Goal: Task Accomplishment & Management: Manage account settings

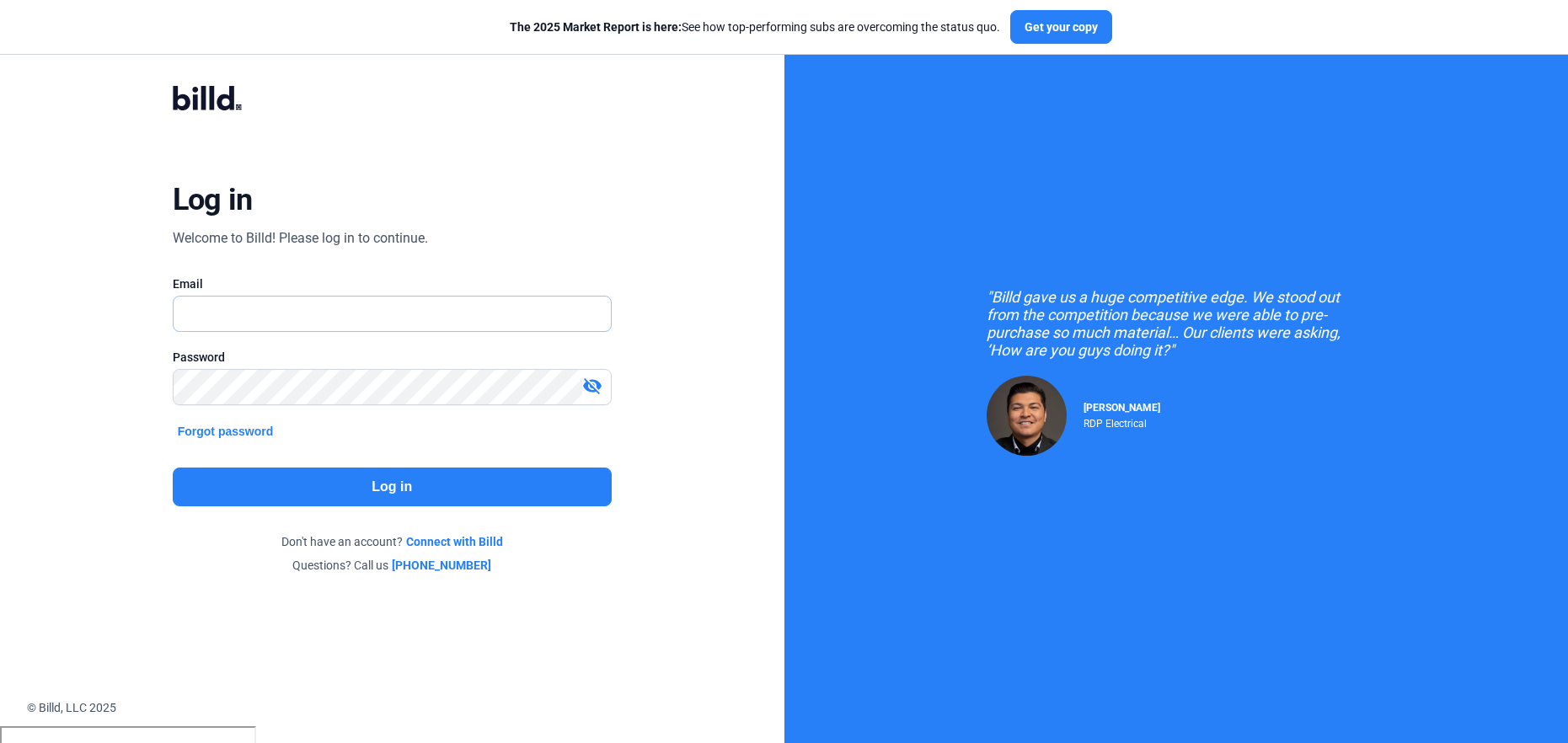
type input "[PERSON_NAME][EMAIL_ADDRESS][PERSON_NAME][DOMAIN_NAME]"
click at [262, 503] on button "Log in" at bounding box center [392, 487] width 439 height 39
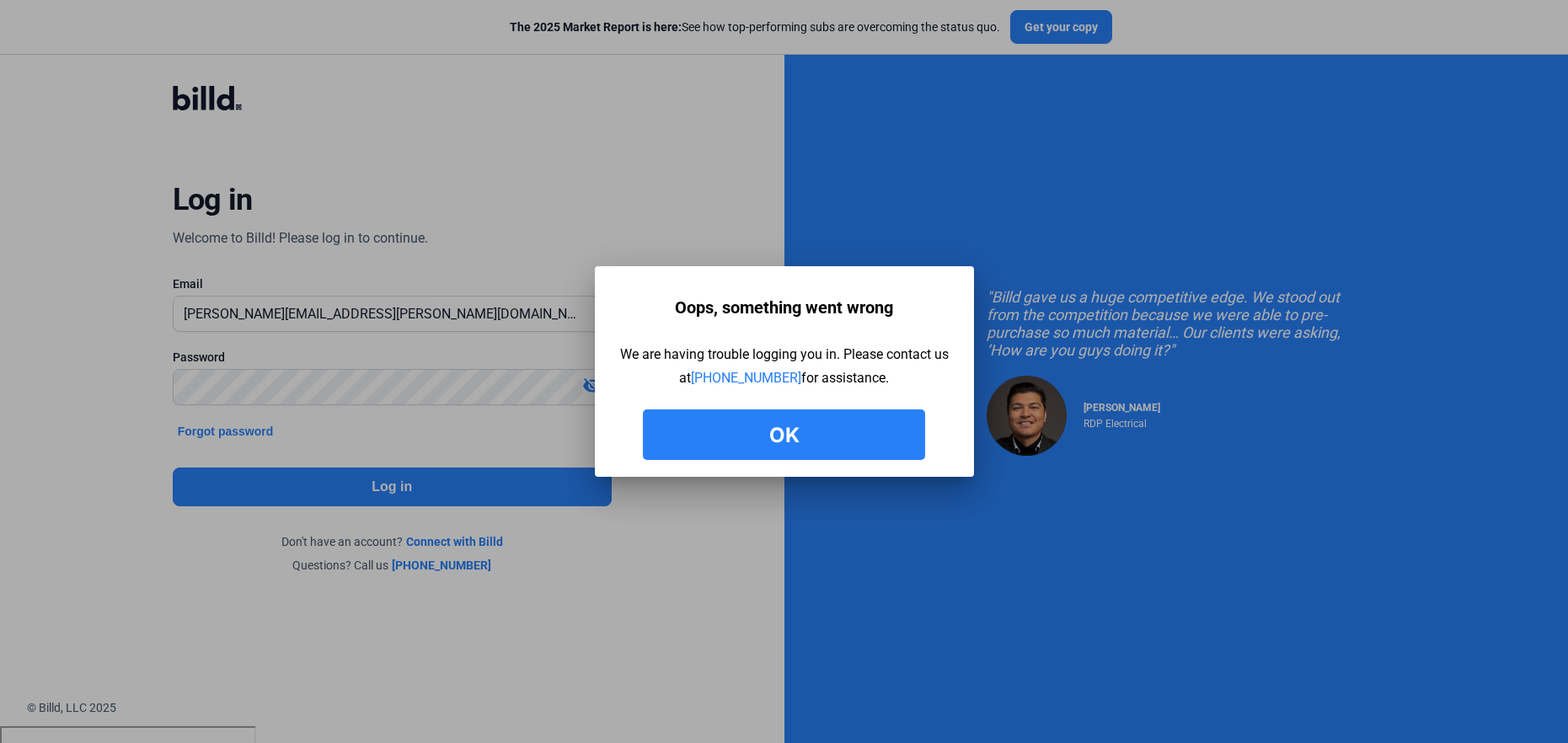
click at [746, 426] on button "Ok" at bounding box center [783, 435] width 282 height 51
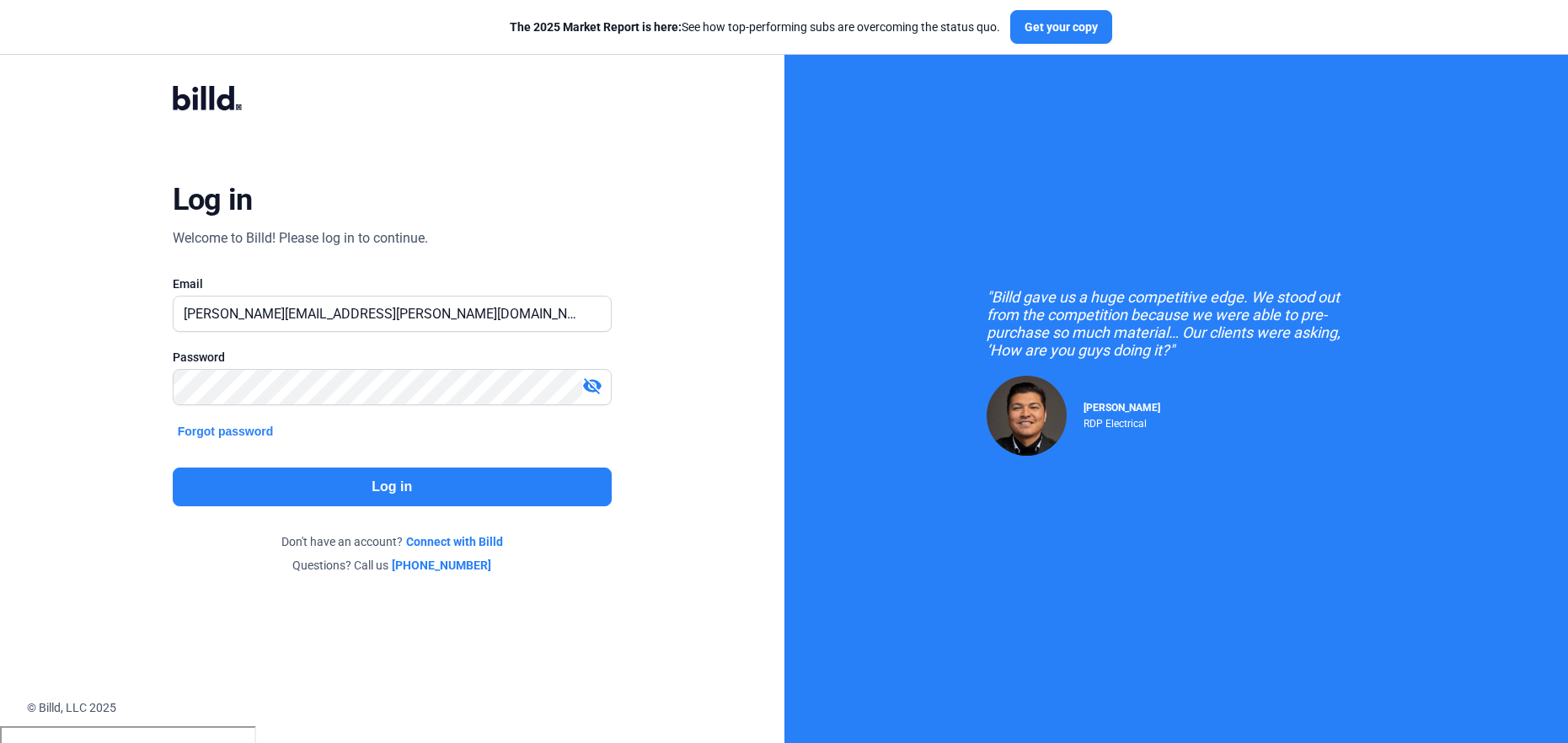
click at [276, 492] on button "Log in" at bounding box center [392, 487] width 439 height 39
type input "[PERSON_NAME][EMAIL_ADDRESS][PERSON_NAME][DOMAIN_NAME]"
click at [299, 472] on button "Log in" at bounding box center [392, 487] width 439 height 39
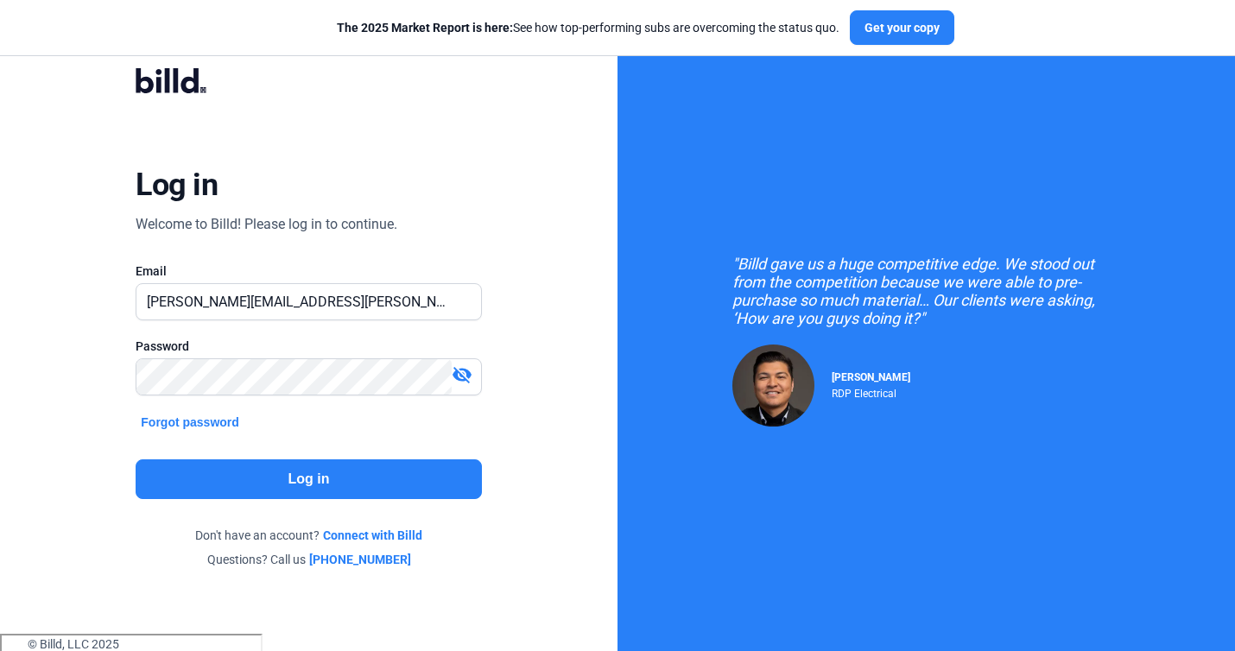
click at [338, 486] on button "Log in" at bounding box center [309, 480] width 346 height 40
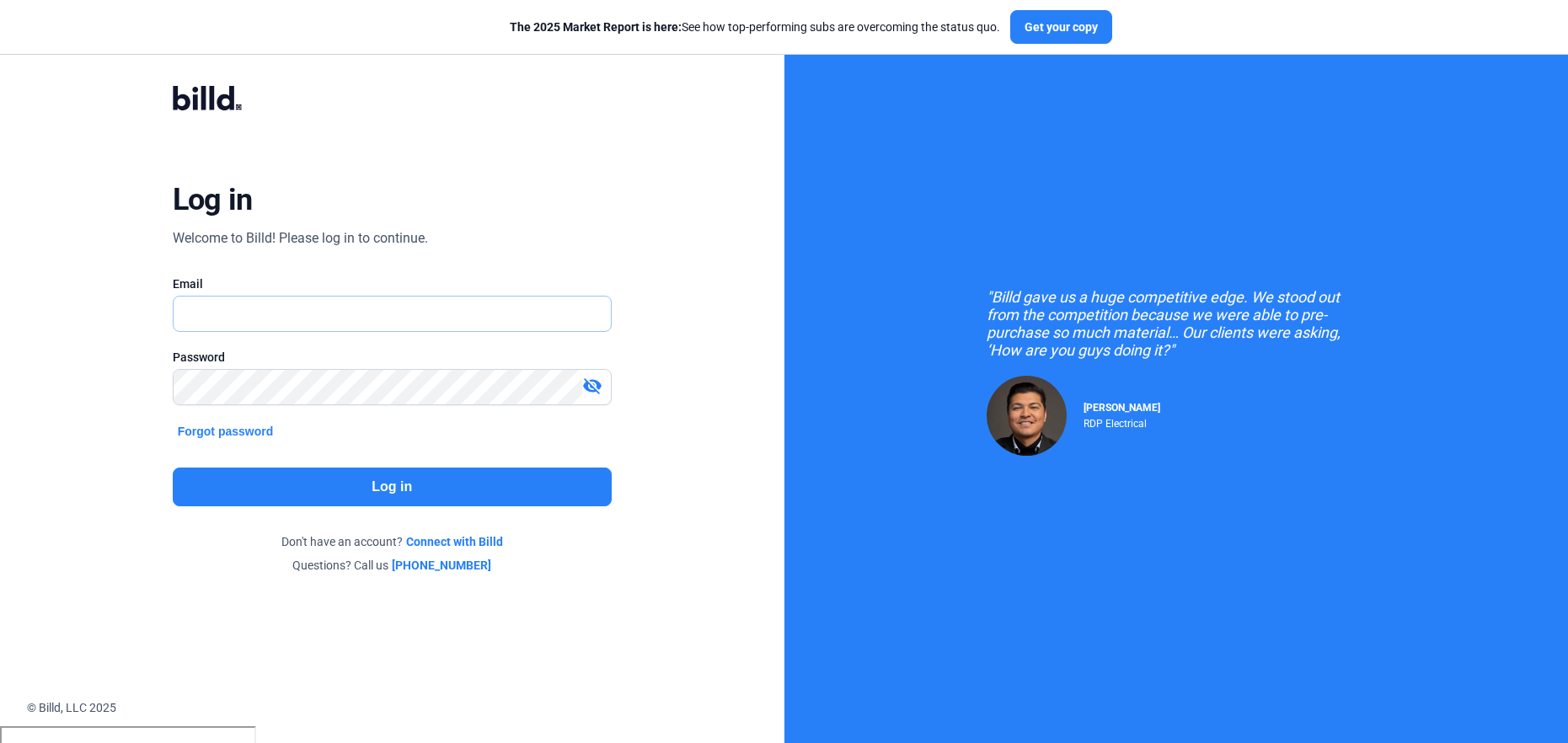
type input "[PERSON_NAME][EMAIL_ADDRESS][PERSON_NAME][DOMAIN_NAME]"
click at [327, 480] on button "Log in" at bounding box center [392, 487] width 439 height 39
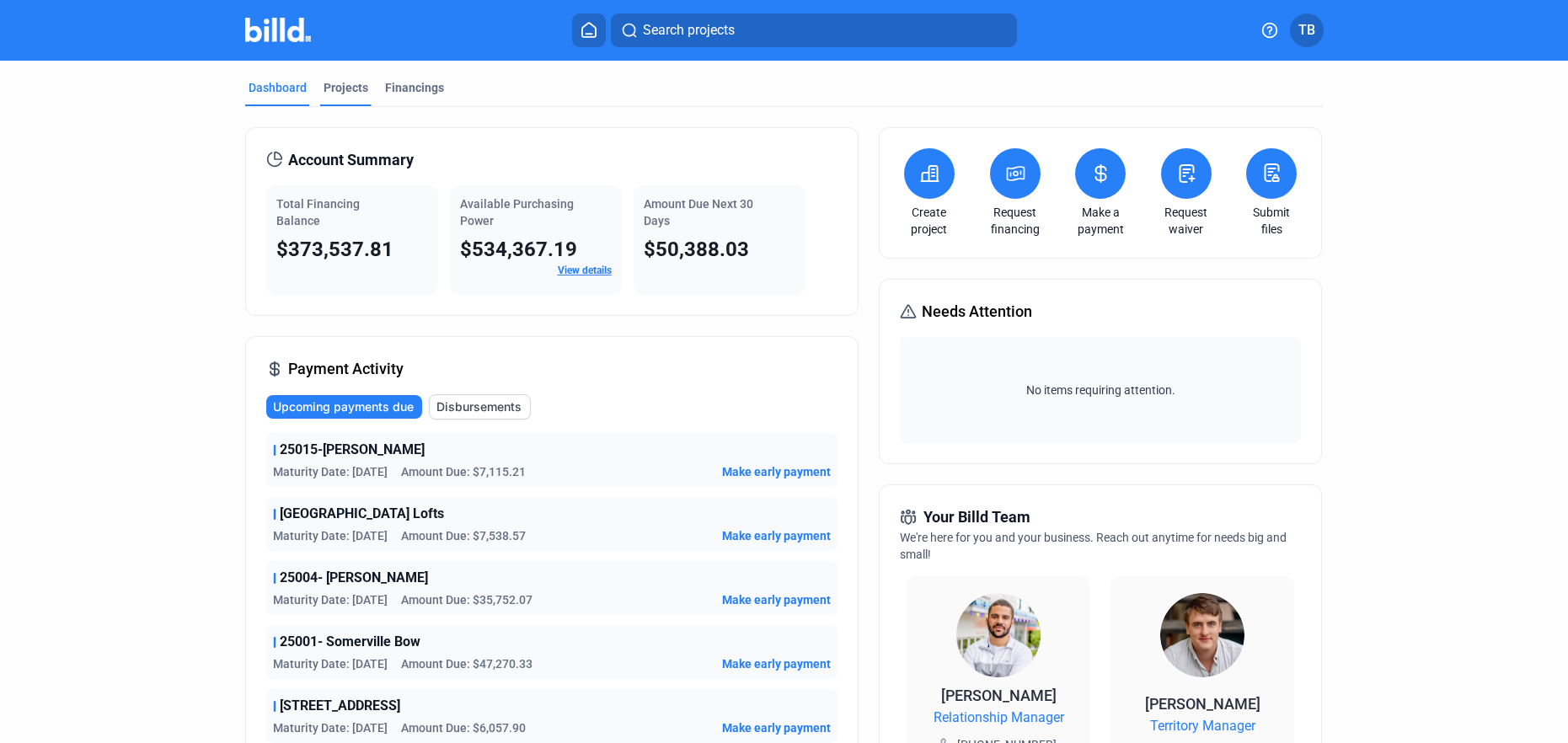
click at [334, 90] on div "Projects" at bounding box center [346, 87] width 45 height 17
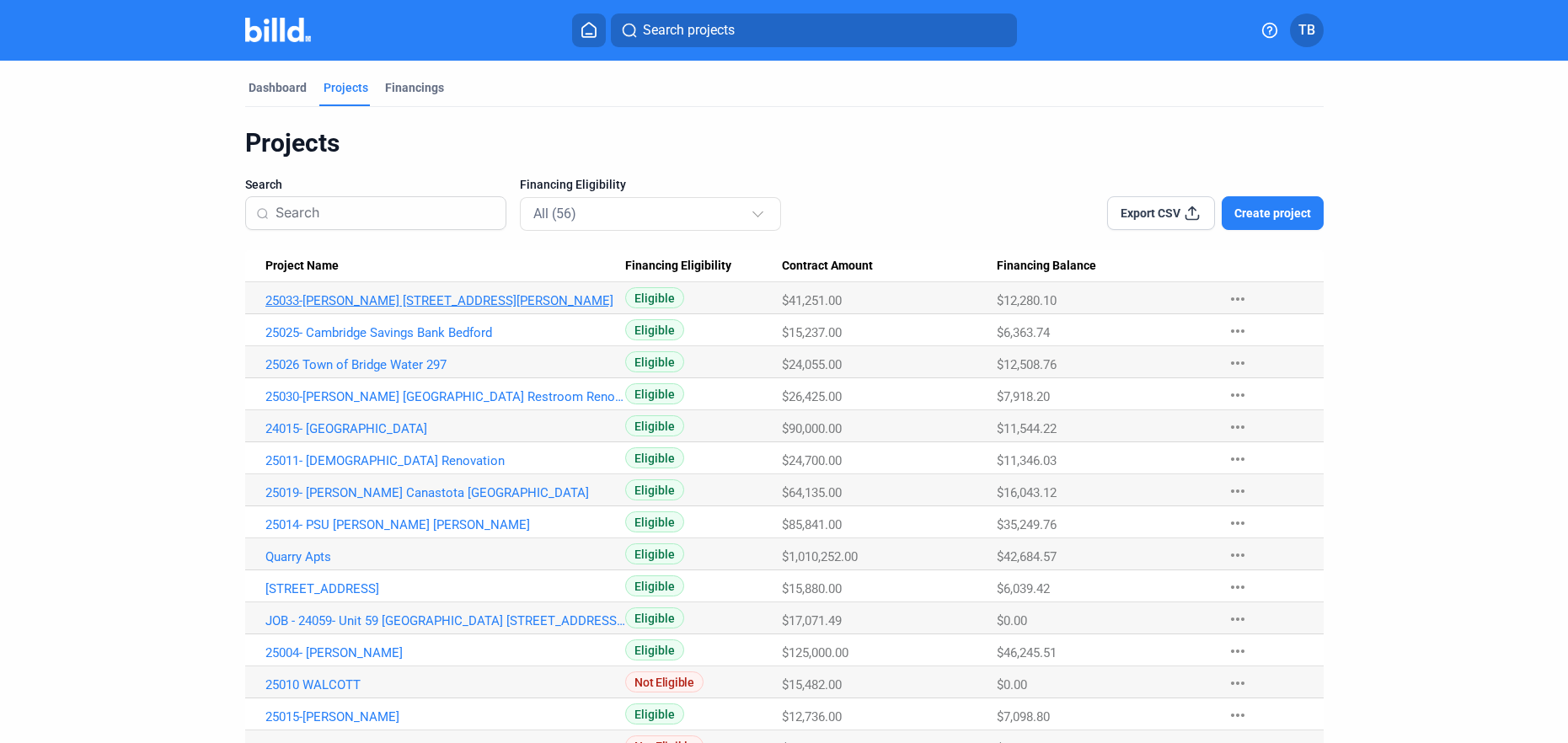
click at [368, 300] on link "25033-[PERSON_NAME] [STREET_ADDRESS][PERSON_NAME]" at bounding box center [446, 301] width 361 height 16
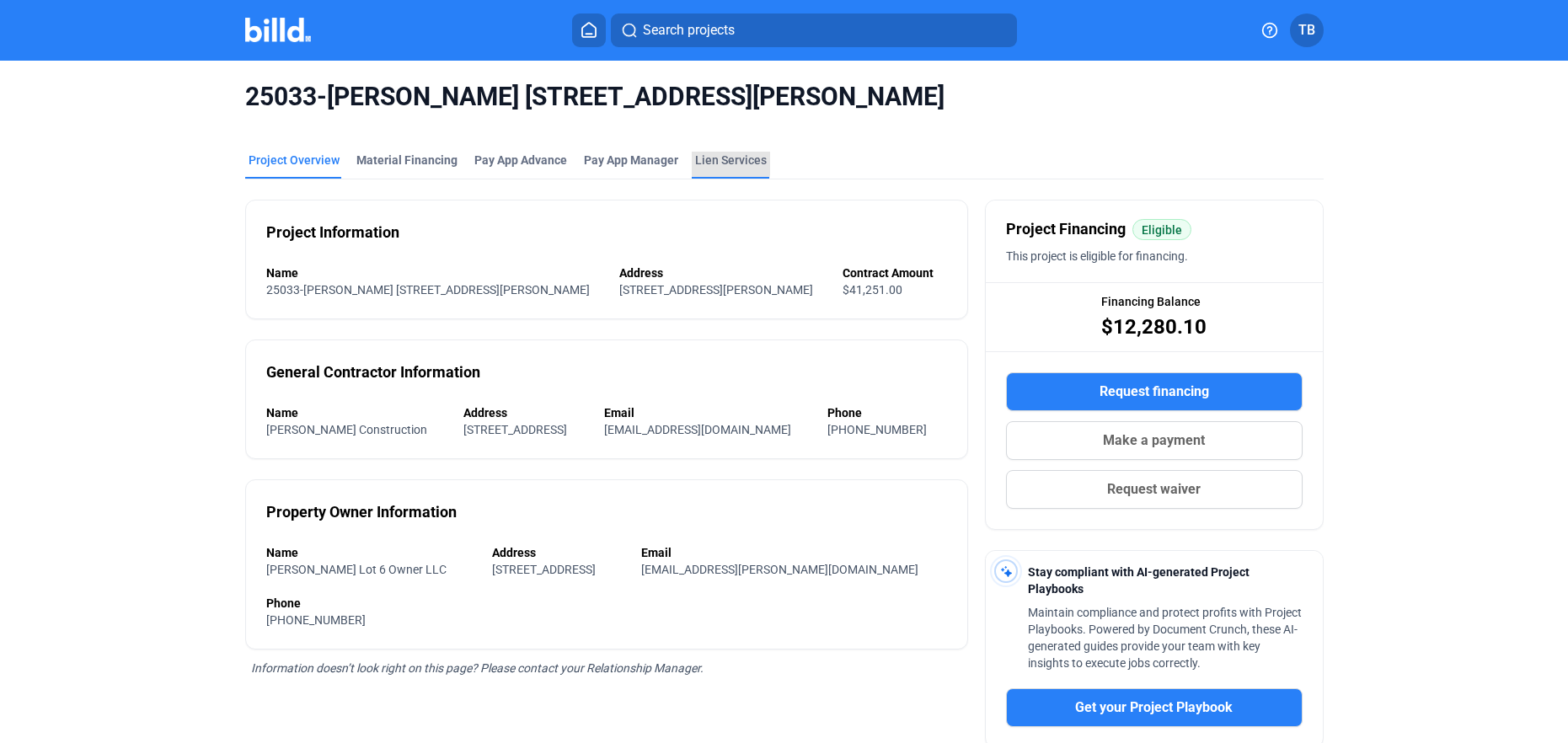
click at [703, 156] on div "Lien Services" at bounding box center [730, 160] width 71 height 17
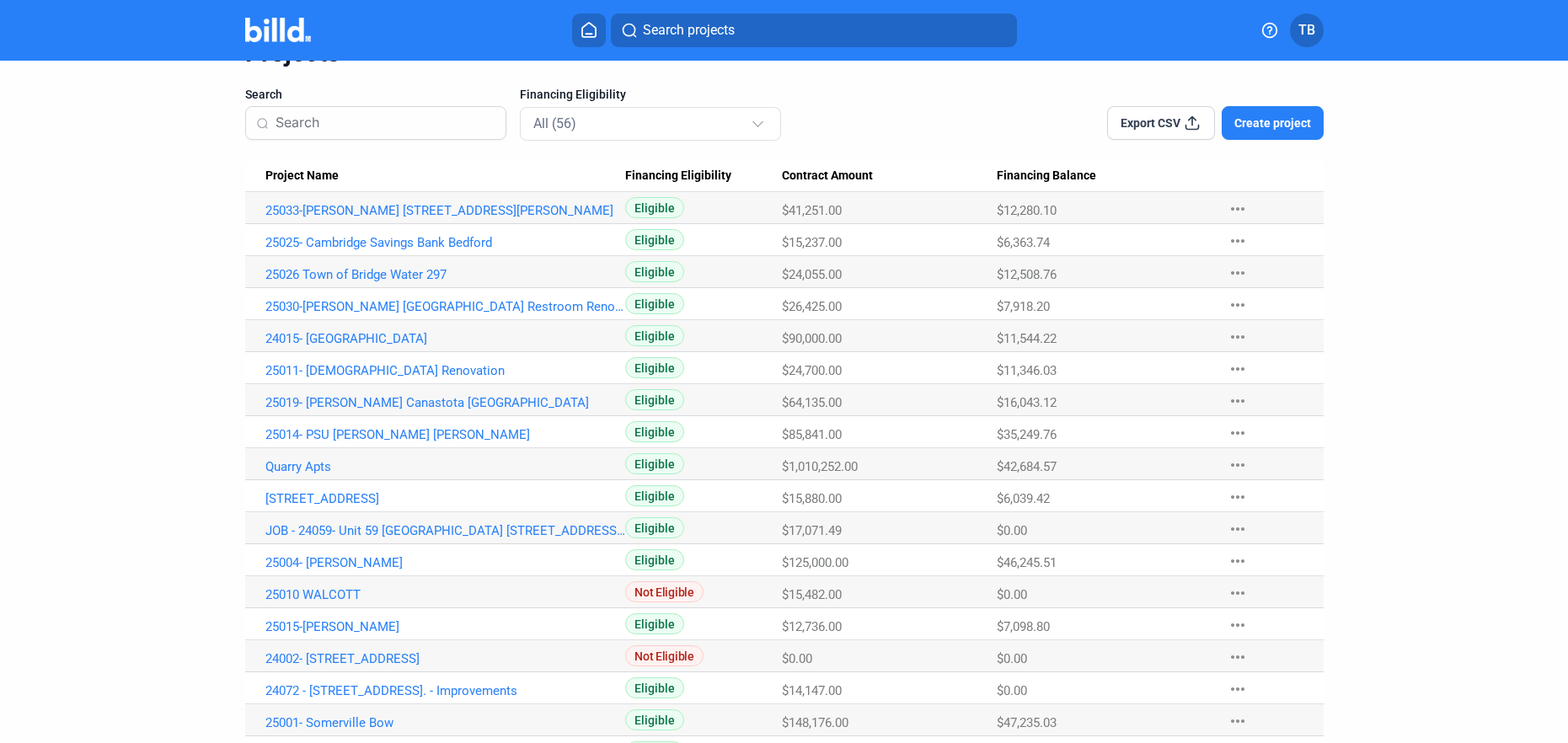
scroll to position [93, 0]
click at [387, 363] on link "25011- [DEMOGRAPHIC_DATA] Renovation" at bounding box center [446, 369] width 361 height 16
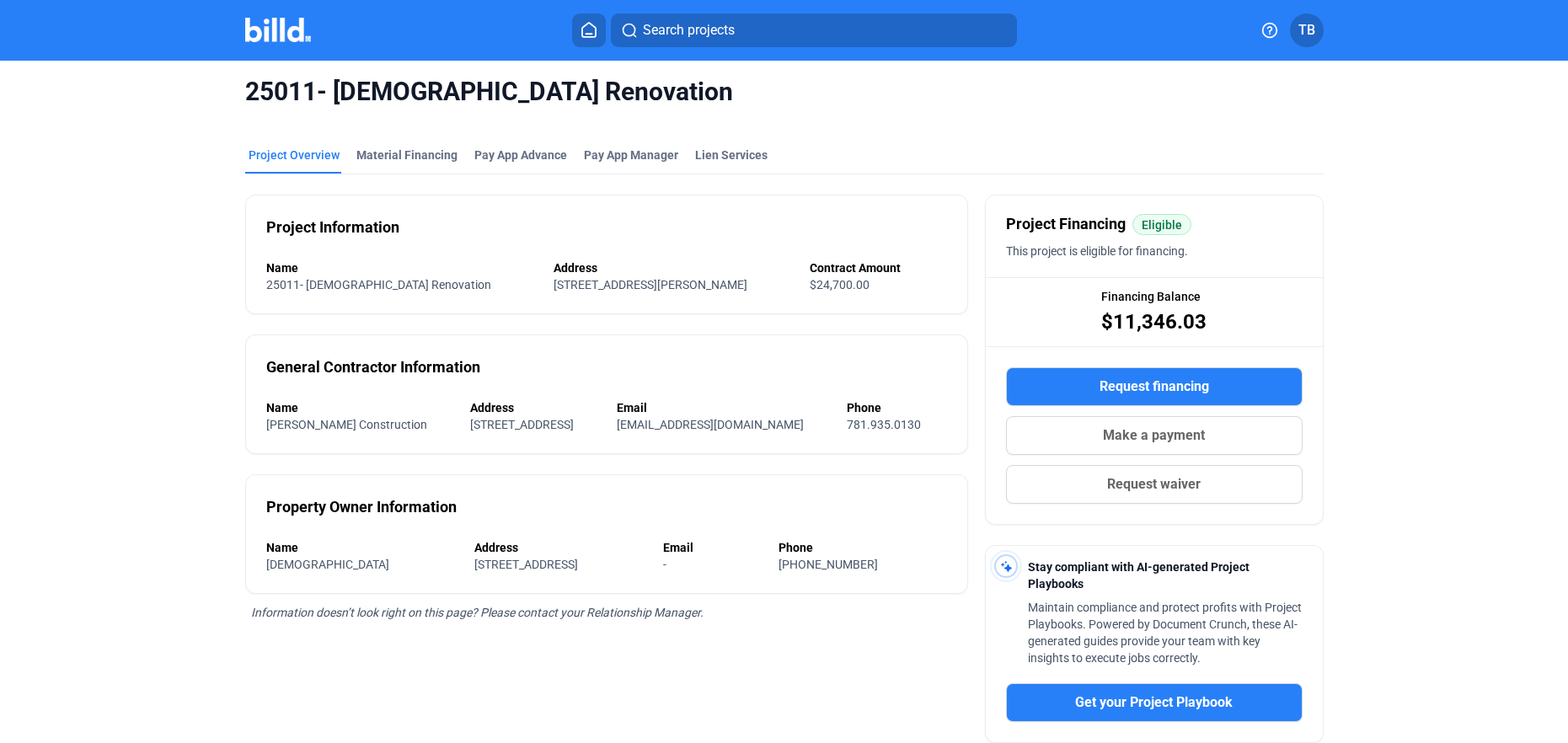
scroll to position [11, 0]
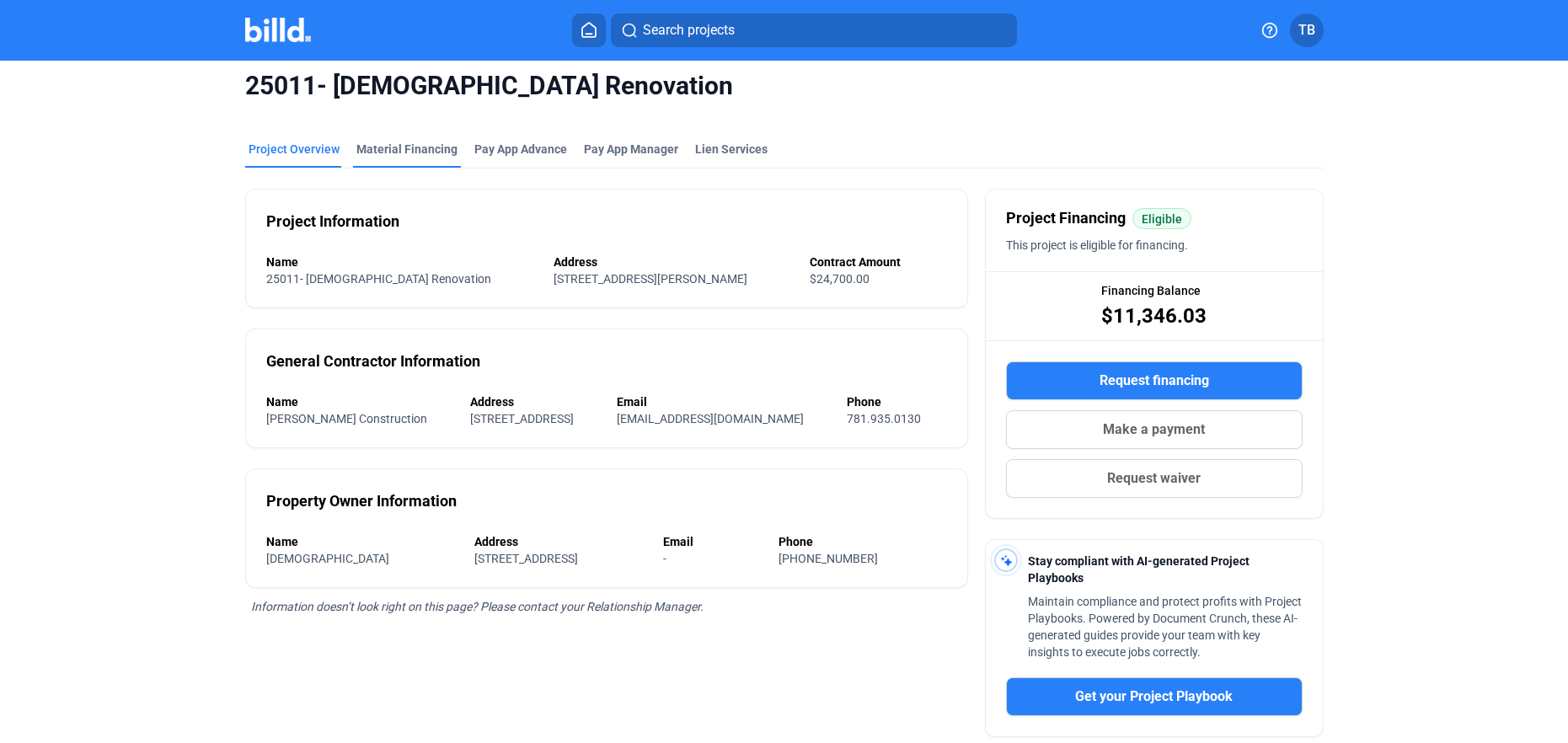
click at [403, 152] on div "Material Financing" at bounding box center [407, 148] width 101 height 17
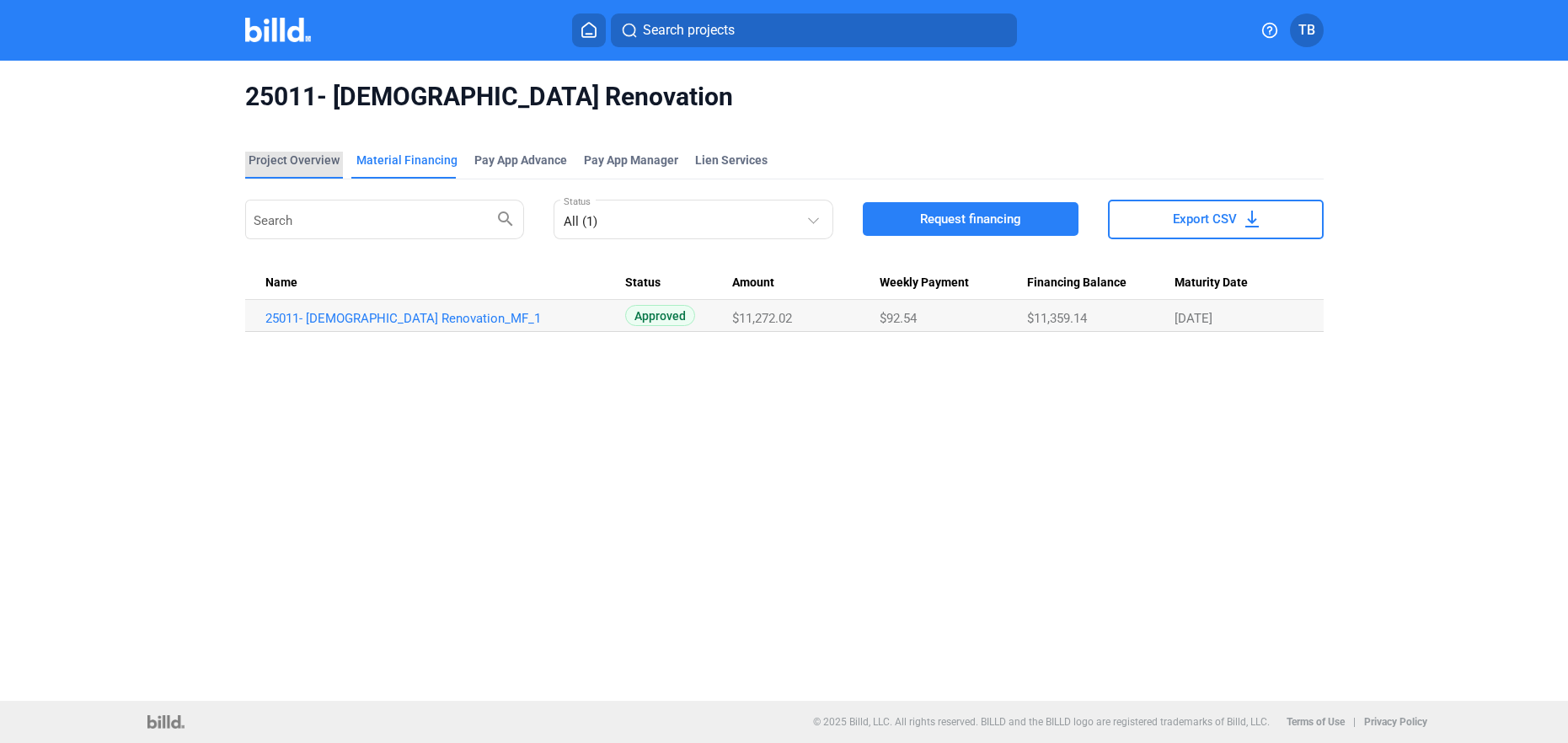
click at [289, 154] on div "Project Overview" at bounding box center [294, 160] width 91 height 17
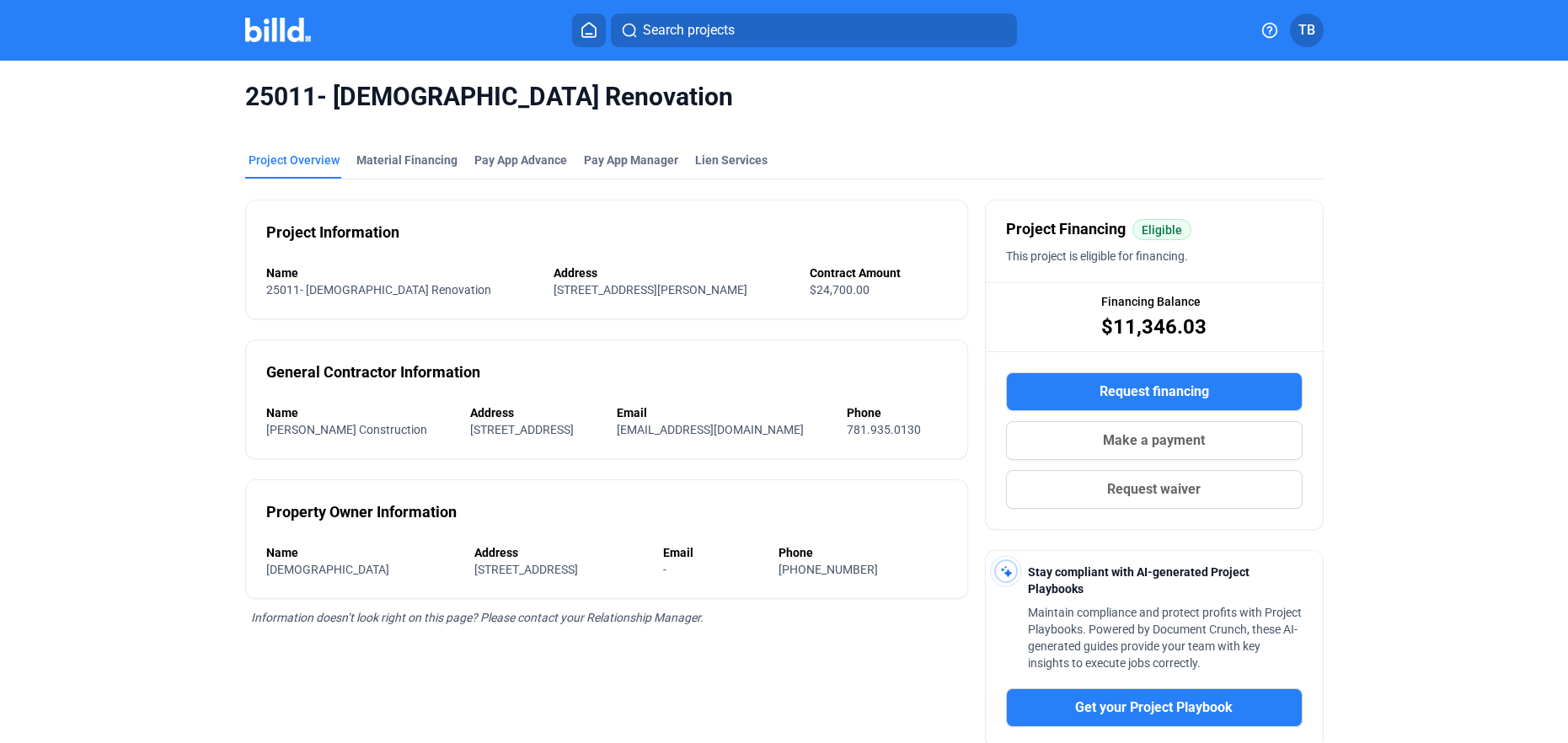
click at [330, 95] on span "25011- [DEMOGRAPHIC_DATA] Renovation" at bounding box center [784, 97] width 1078 height 32
click at [280, 35] on img at bounding box center [278, 29] width 66 height 24
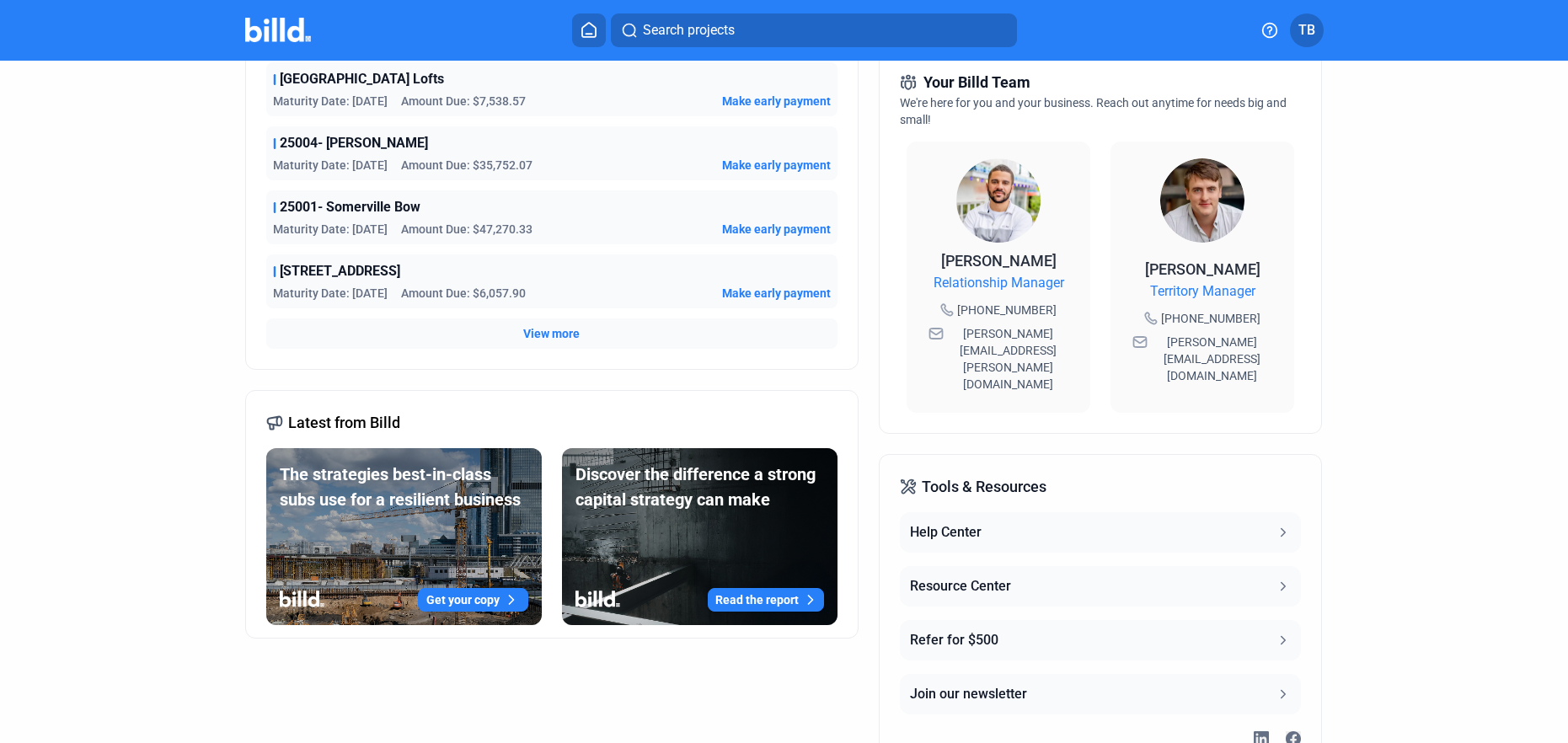
scroll to position [449, 0]
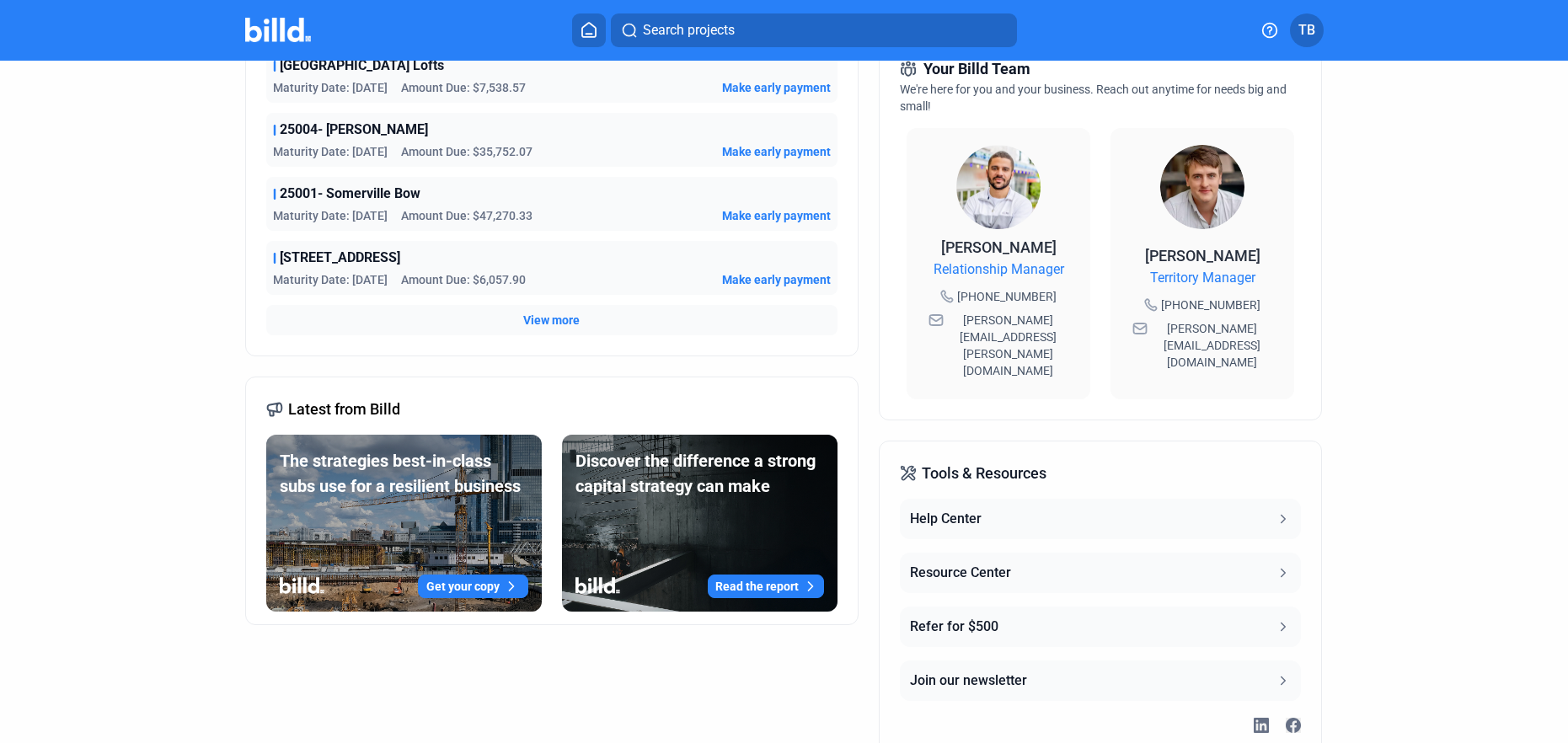
click at [1303, 40] on button "TB" at bounding box center [1307, 30] width 34 height 34
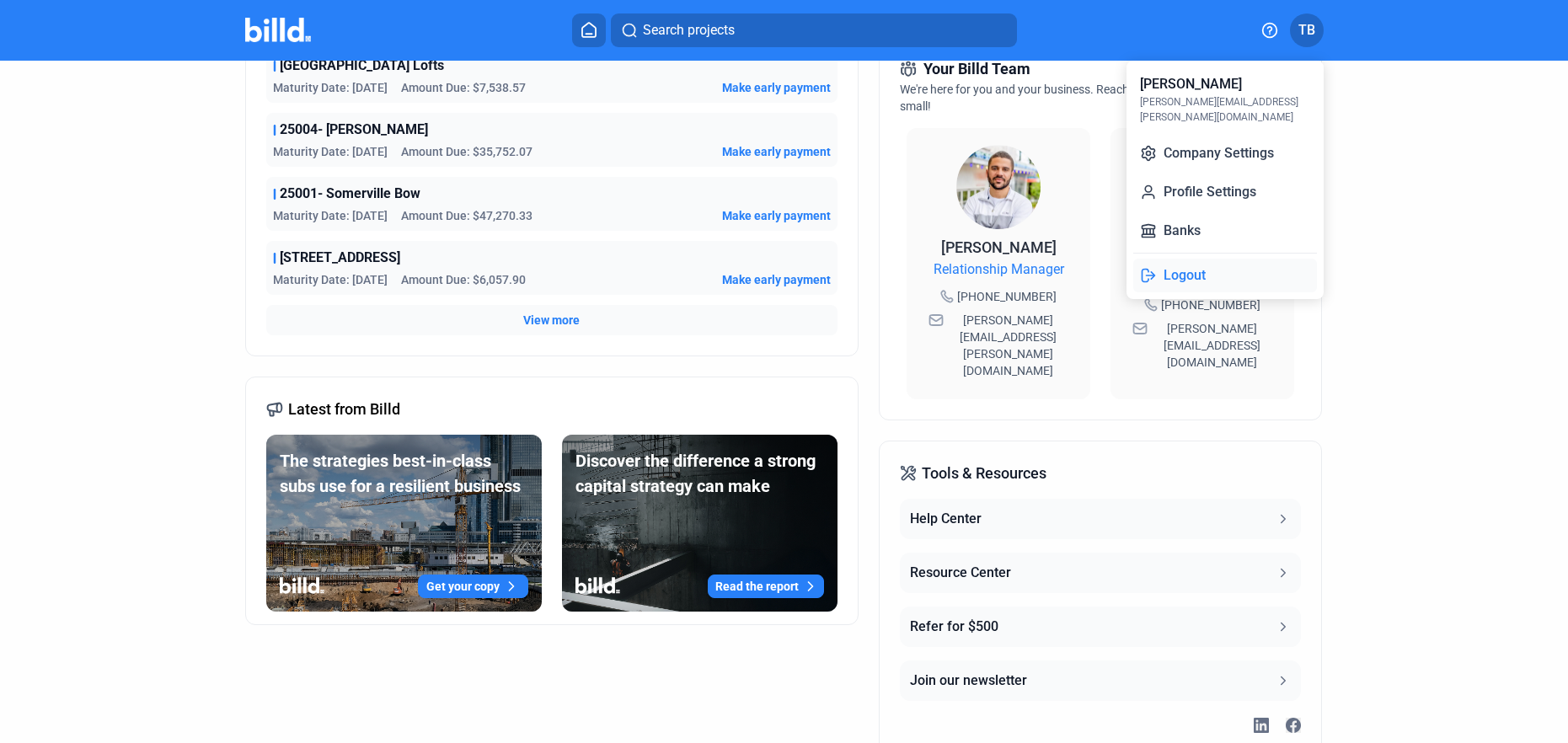
click at [1195, 259] on button "Logout" at bounding box center [1225, 275] width 183 height 34
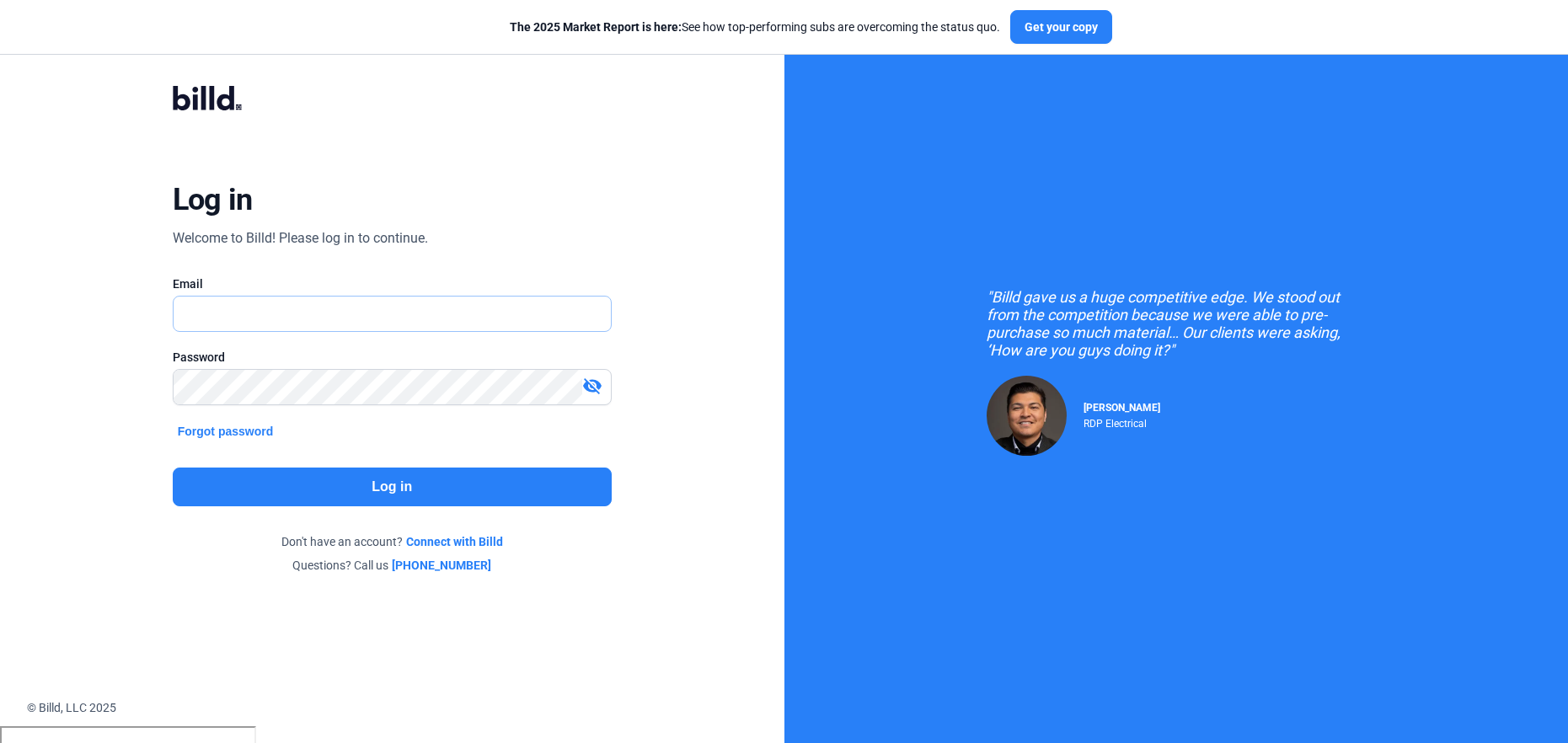
type input "[PERSON_NAME][EMAIL_ADDRESS][PERSON_NAME][DOMAIN_NAME]"
click at [328, 479] on button "Log in" at bounding box center [392, 487] width 439 height 39
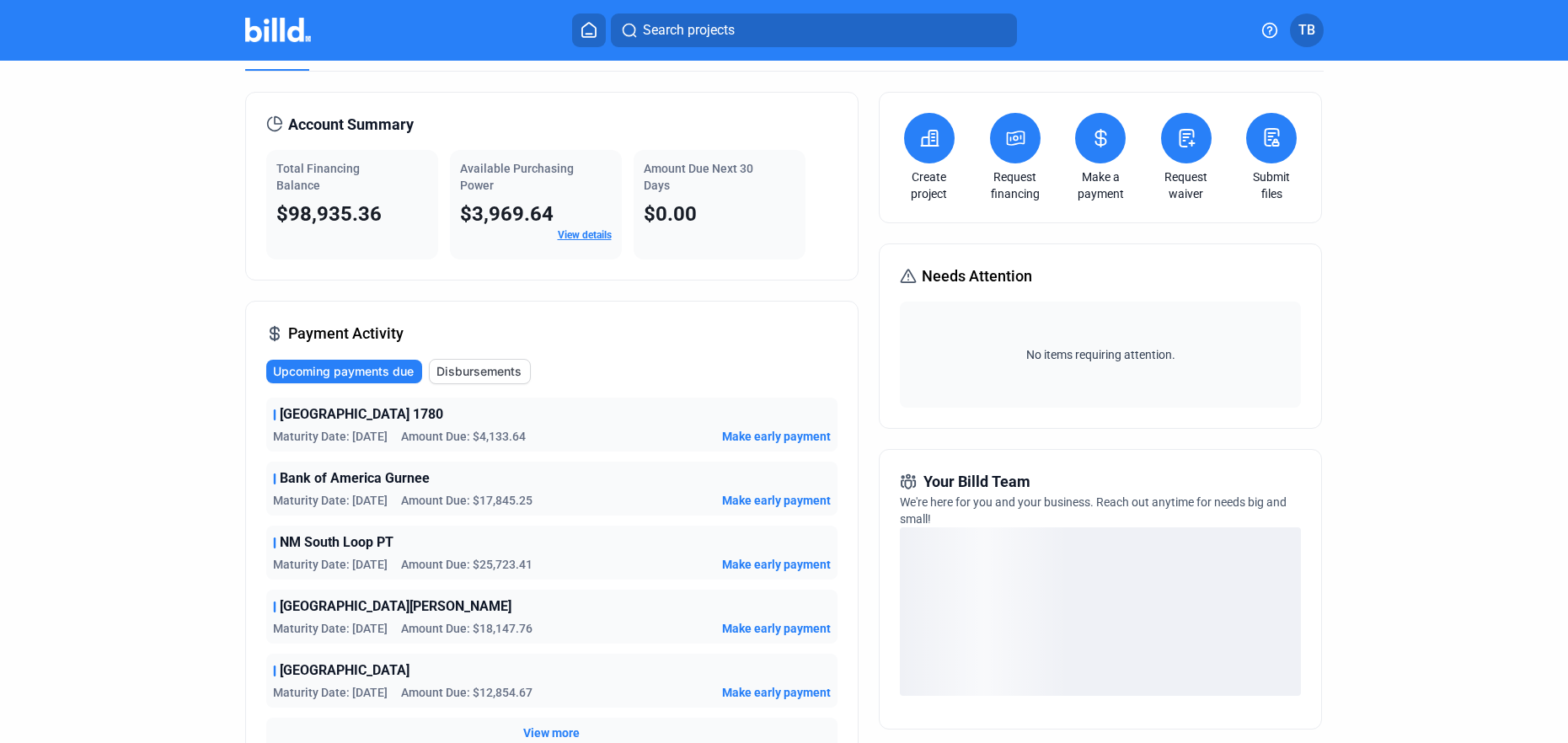
scroll to position [45, 0]
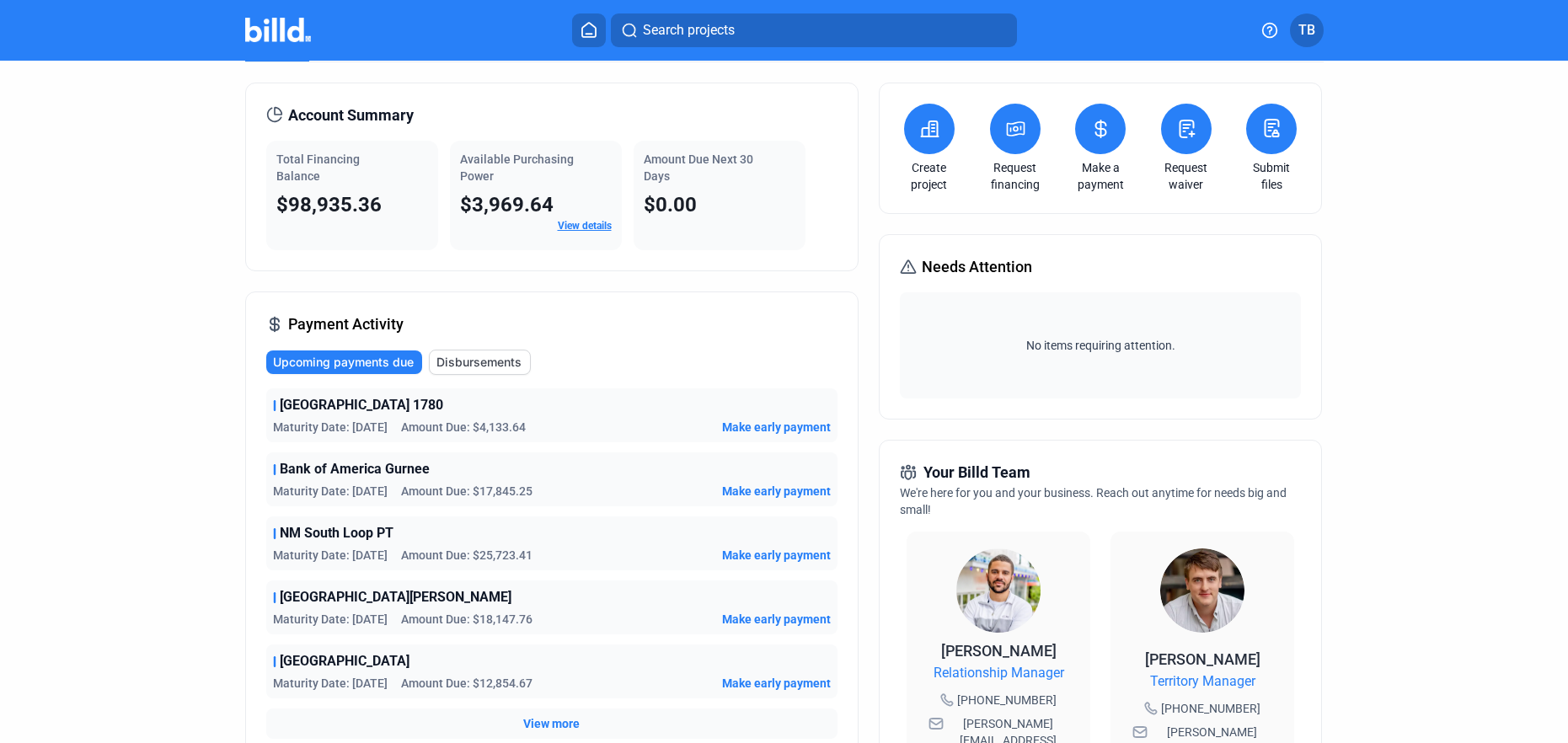
click at [372, 406] on span "[GEOGRAPHIC_DATA] 1780" at bounding box center [362, 405] width 164 height 20
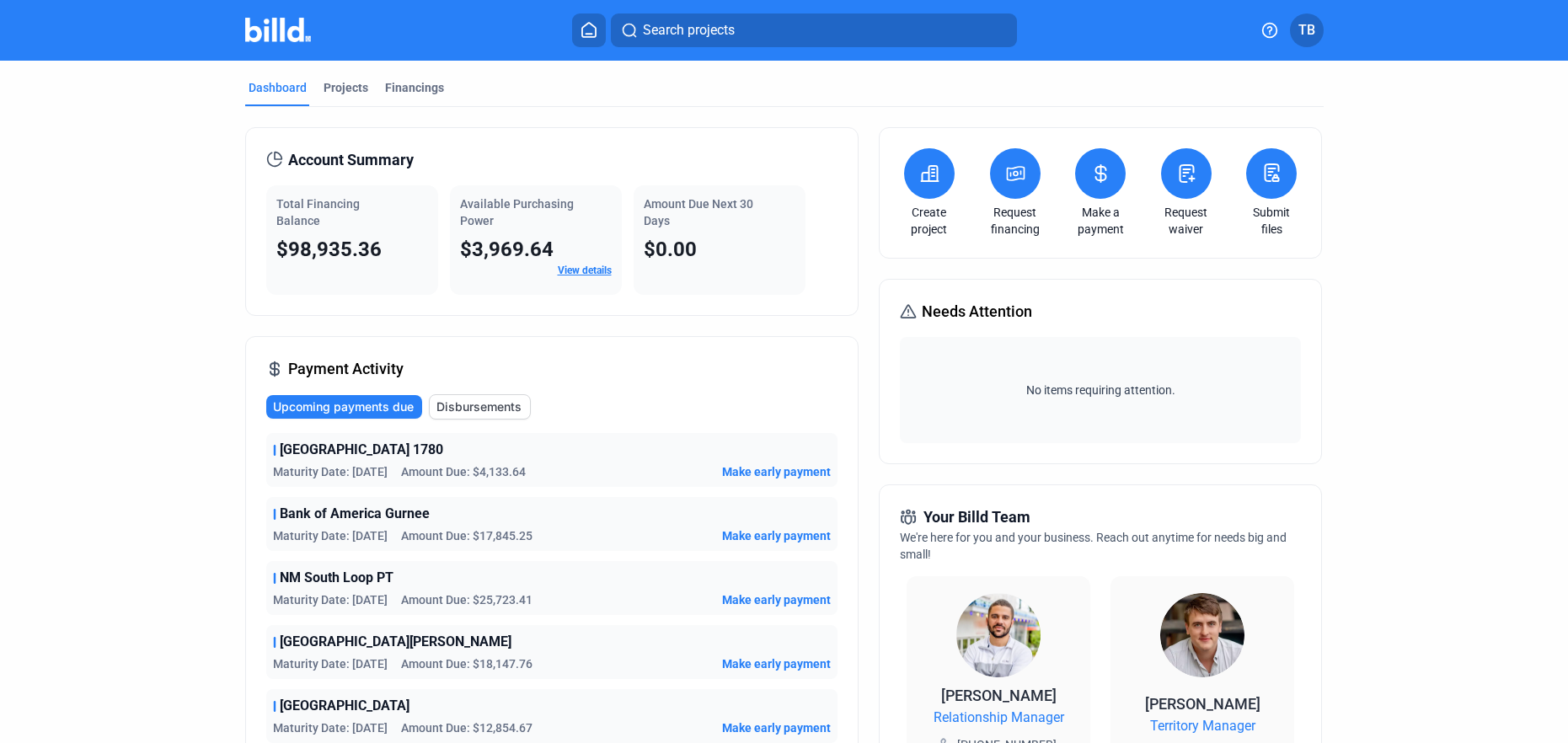
click at [338, 65] on mat-tab-group "Dashboard Projects Financings Account Summary Total Financing Balance $98,935.3…" at bounding box center [784, 643] width 1078 height 1165
click at [338, 84] on div "Projects" at bounding box center [346, 87] width 45 height 17
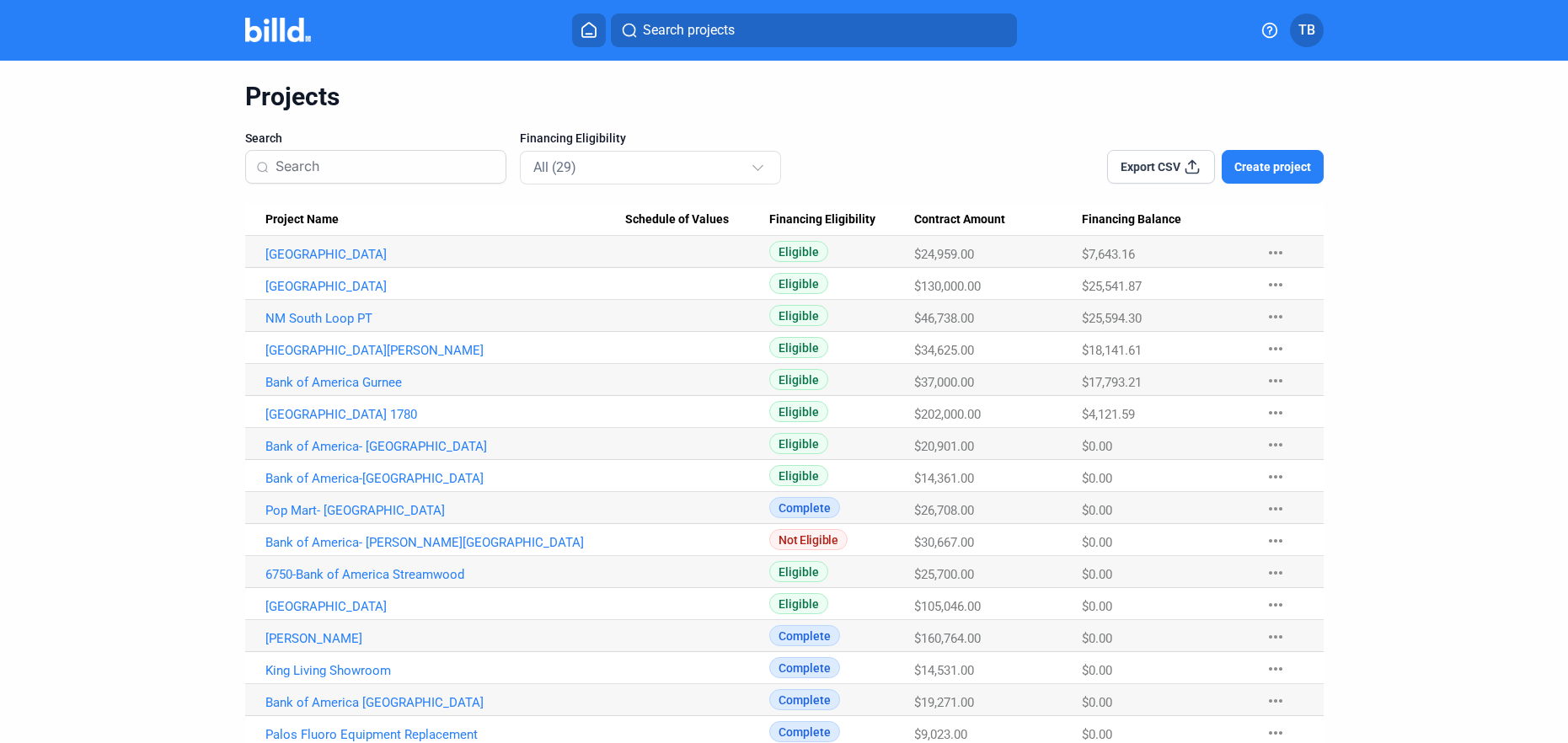
scroll to position [47, 0]
click at [385, 416] on link "[GEOGRAPHIC_DATA] 1780" at bounding box center [446, 413] width 361 height 16
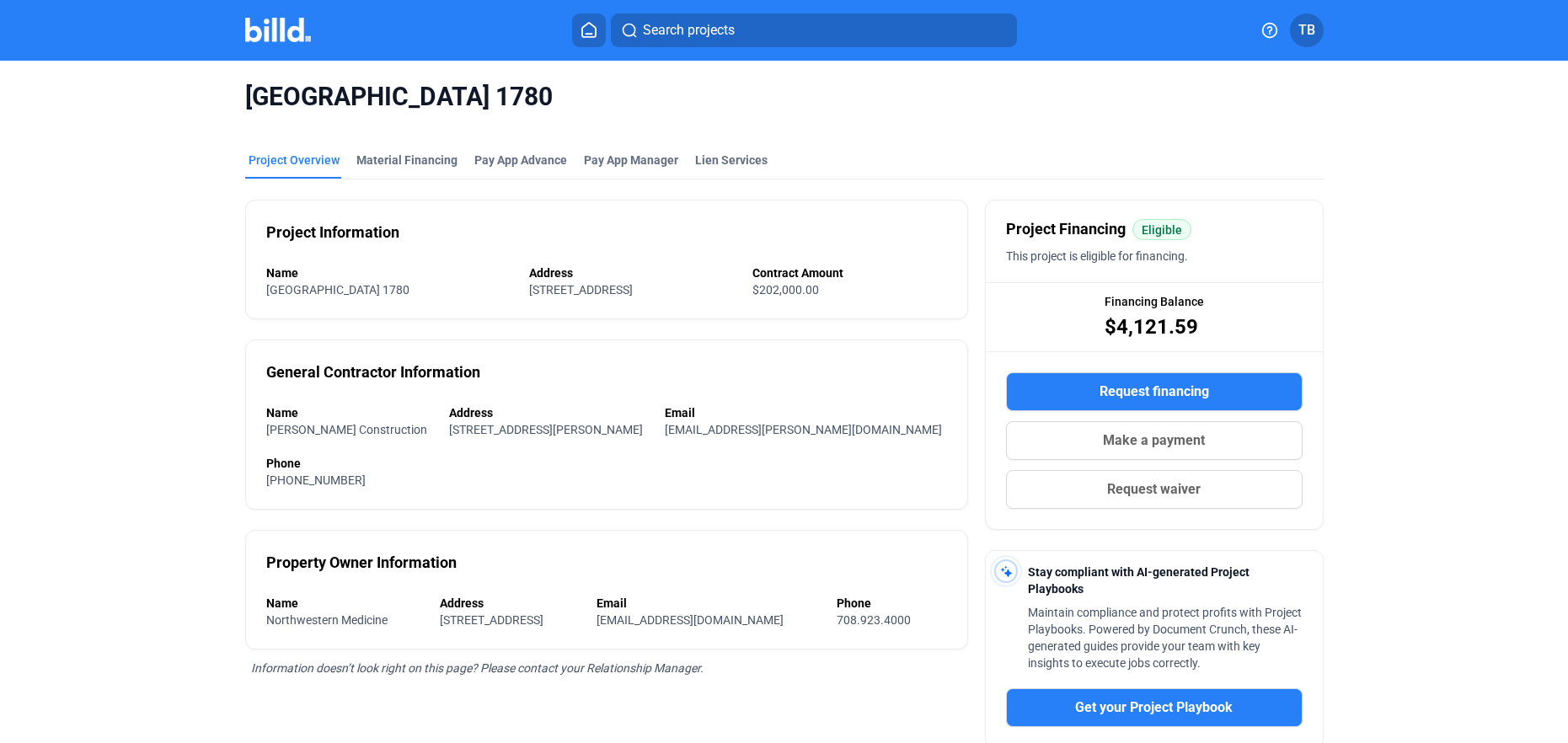
click at [590, 25] on icon at bounding box center [588, 29] width 17 height 16
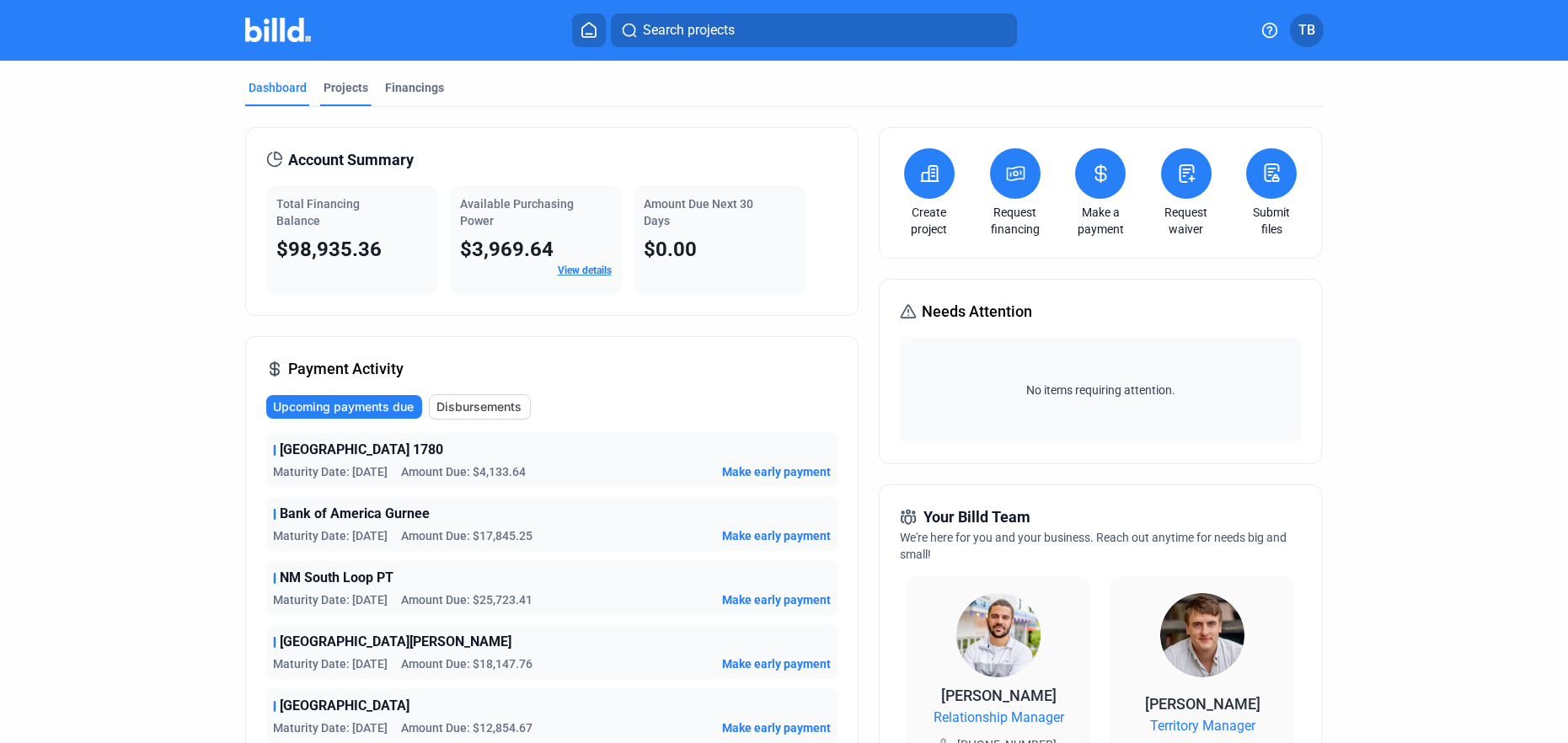
click at [347, 102] on div "Projects" at bounding box center [345, 93] width 52 height 27
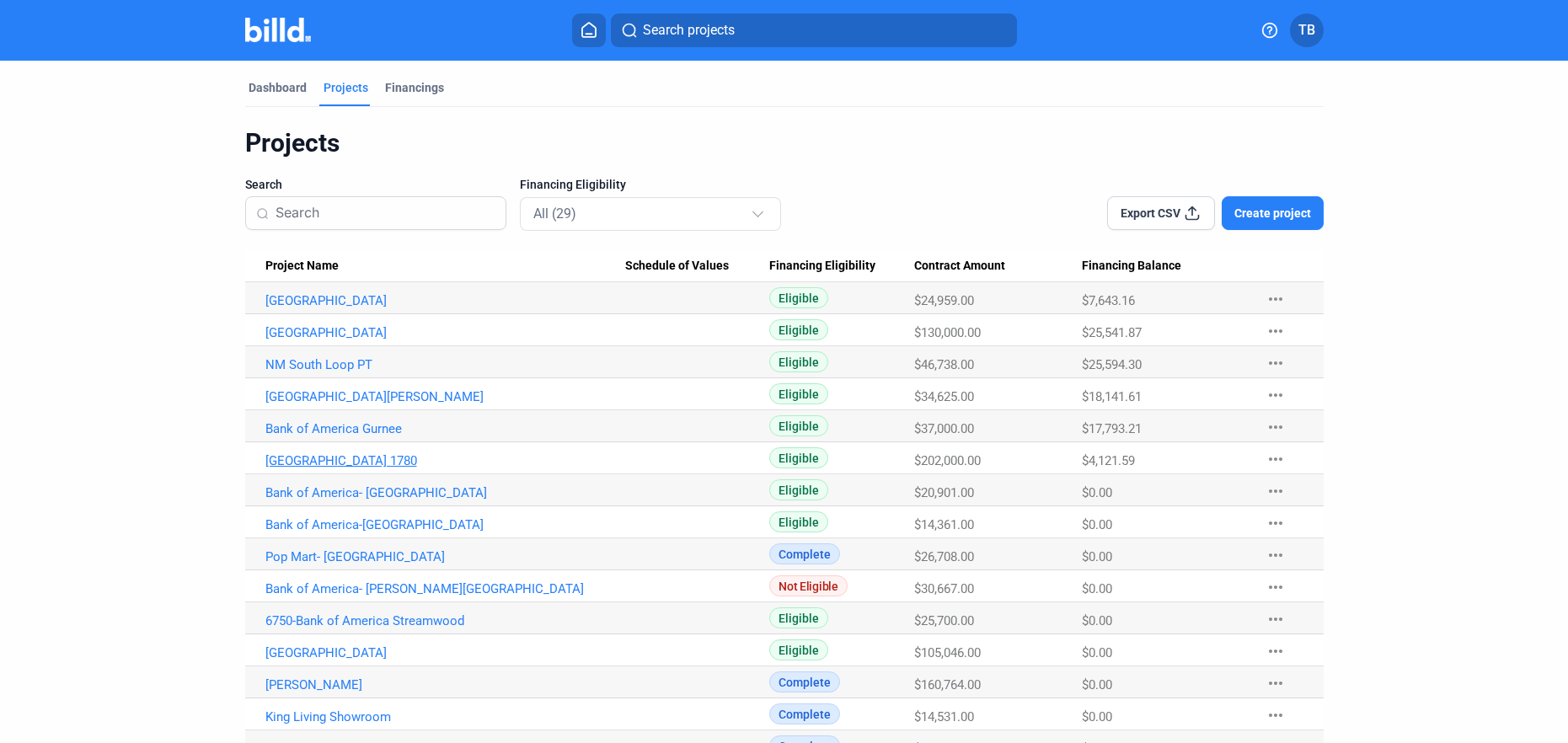
click at [354, 463] on link "[GEOGRAPHIC_DATA] 1780" at bounding box center [446, 461] width 361 height 16
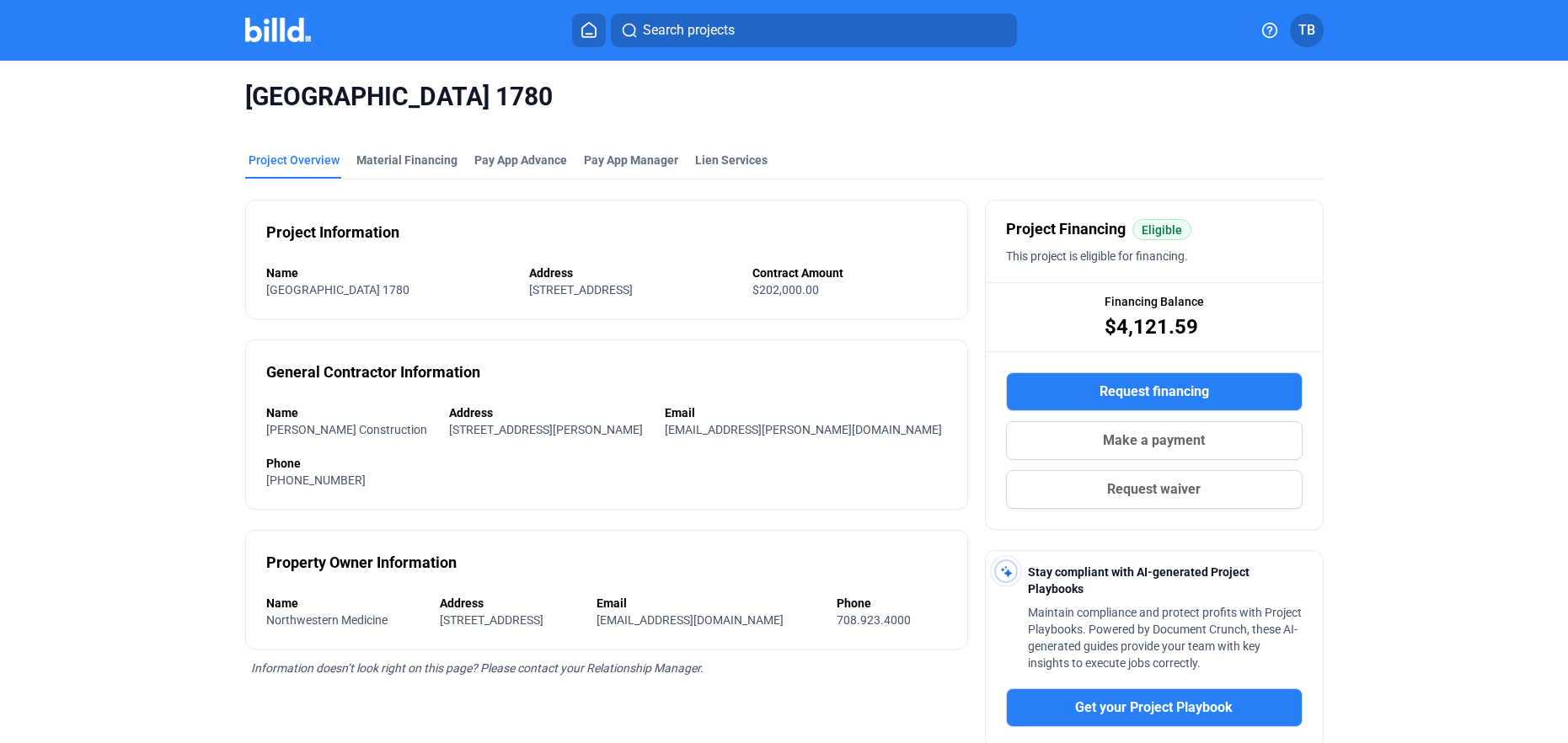
click at [596, 34] on icon at bounding box center [589, 29] width 14 height 15
